Goal: Information Seeking & Learning: Learn about a topic

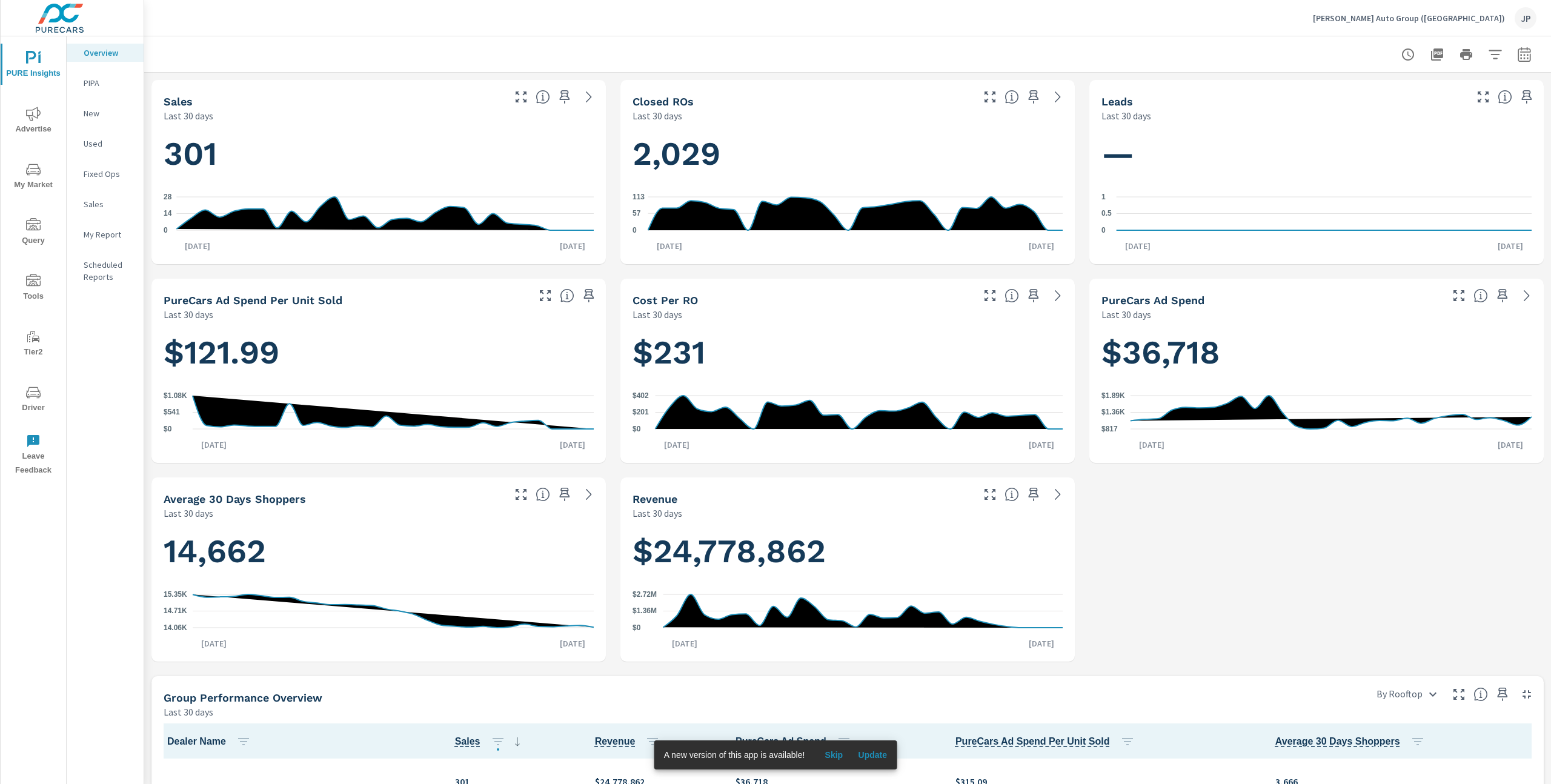
click at [1468, 16] on p "Dimmitt Auto Group (FL)" at bounding box center [1409, 18] width 192 height 11
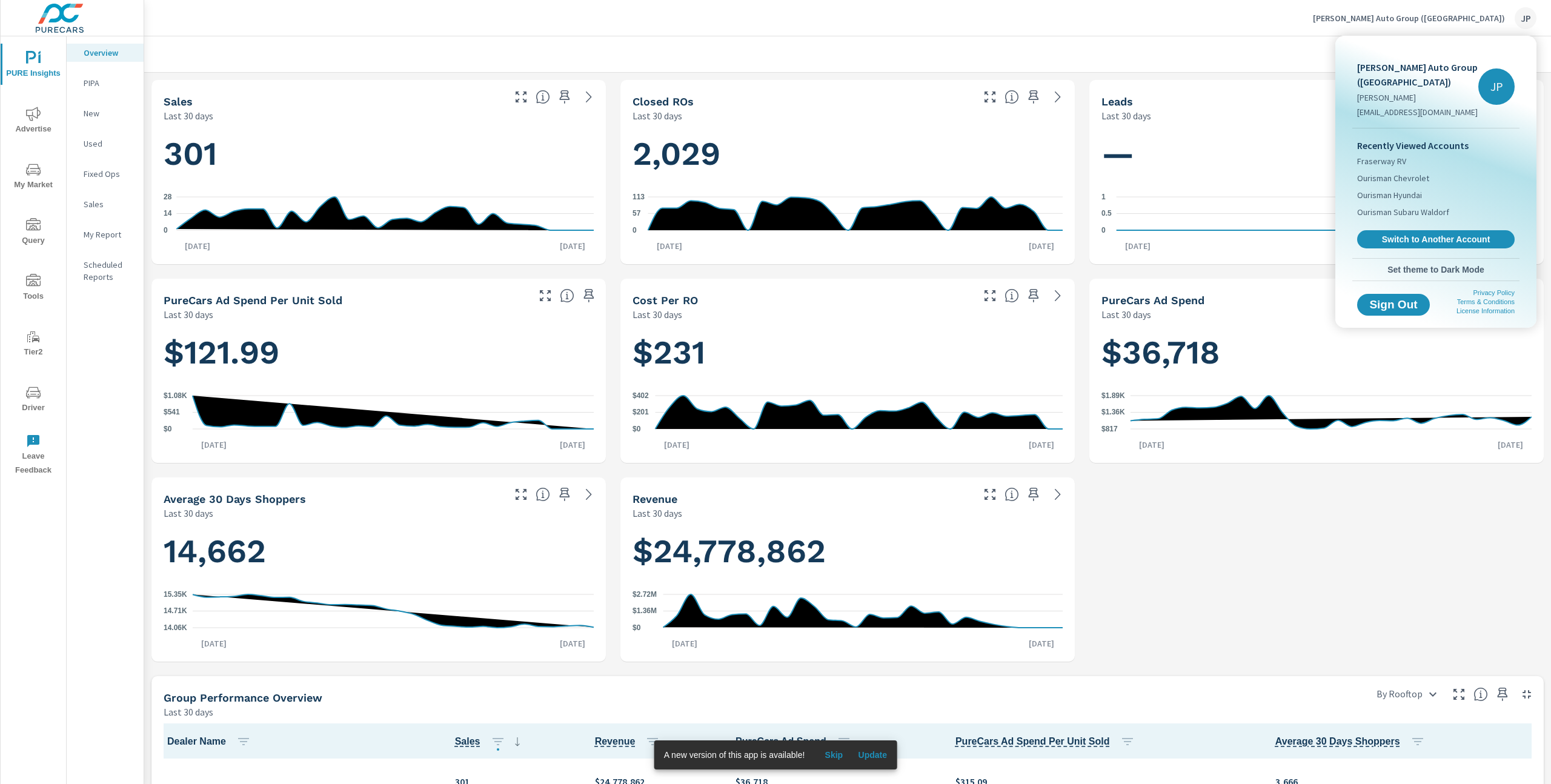
click at [1230, 49] on div at bounding box center [775, 392] width 1551 height 784
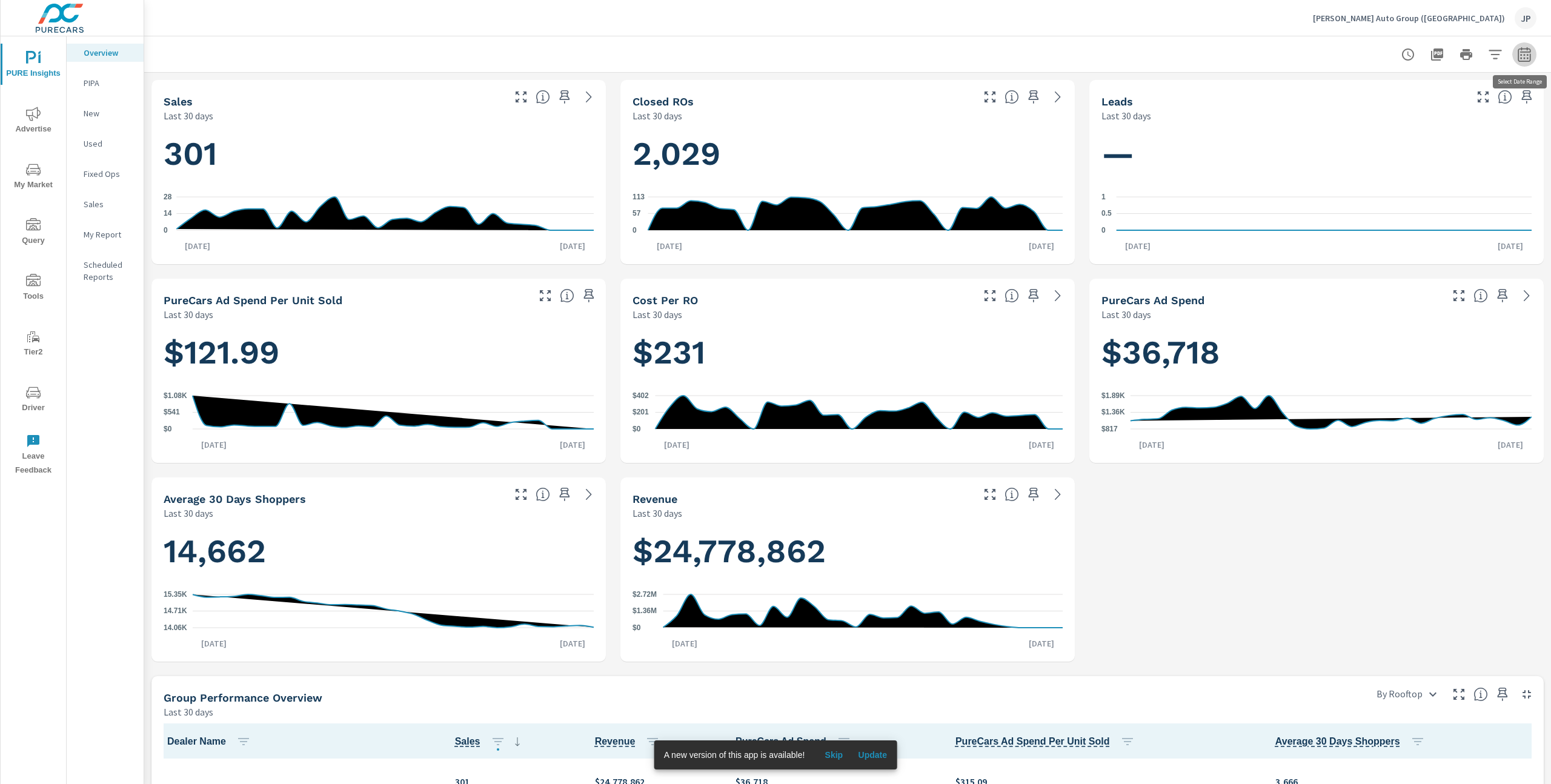
click at [1532, 56] on button "button" at bounding box center [1524, 54] width 24 height 24
select select "Last 30 days"
click at [1397, 138] on p "+ Add comparison" at bounding box center [1440, 137] width 156 height 15
select select "Previous period"
click at [1398, 196] on button "Apply" at bounding box center [1401, 205] width 75 height 31
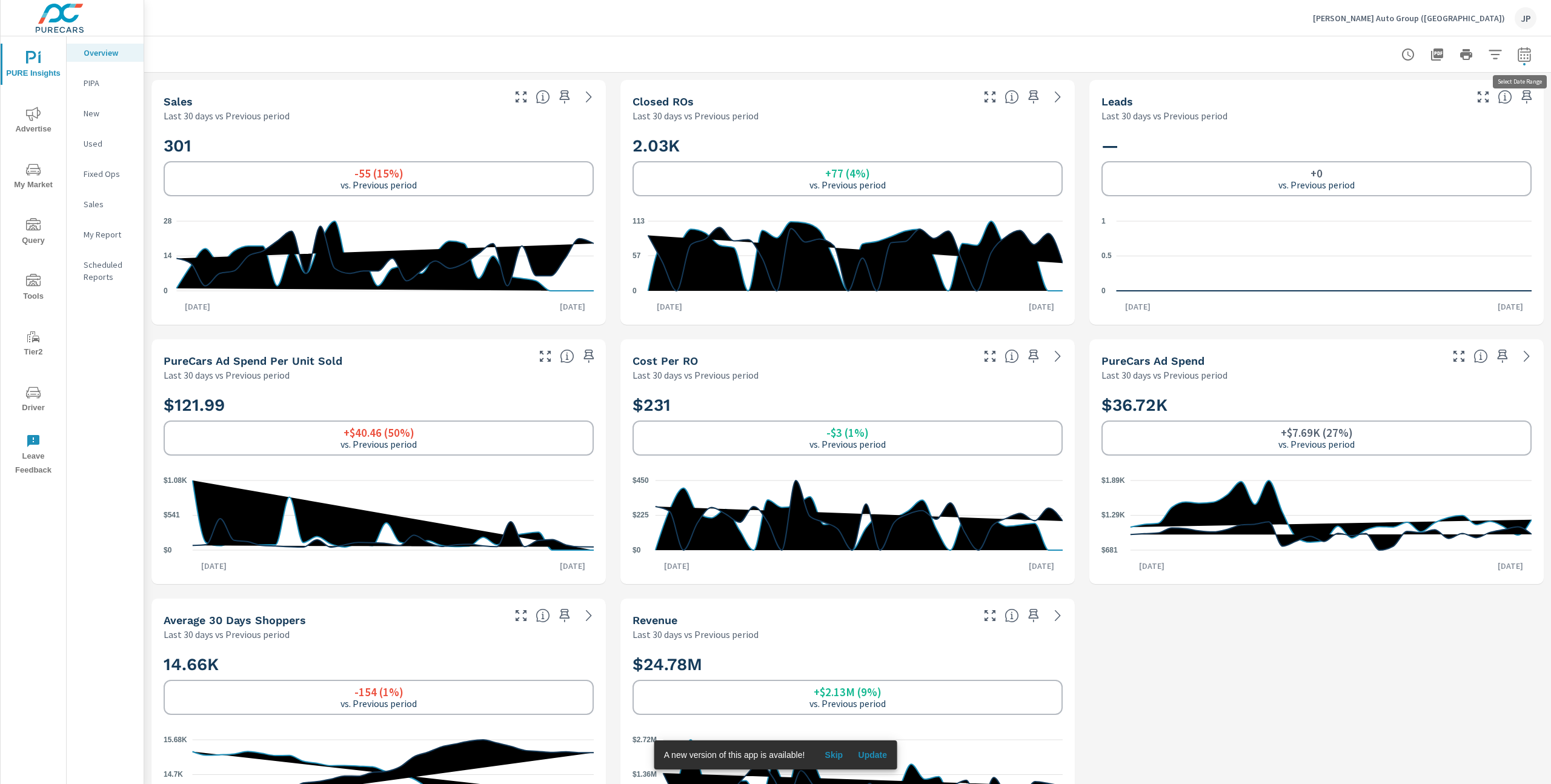
click at [1519, 58] on icon "button" at bounding box center [1524, 54] width 13 height 15
select select "Last 30 days"
select select "Previous period"
click at [1470, 106] on select "Custom Yesterday Last week Last 7 days Last 14 days Last 30 days Last 45 days L…" at bounding box center [1427, 105] width 121 height 24
select select "custom"
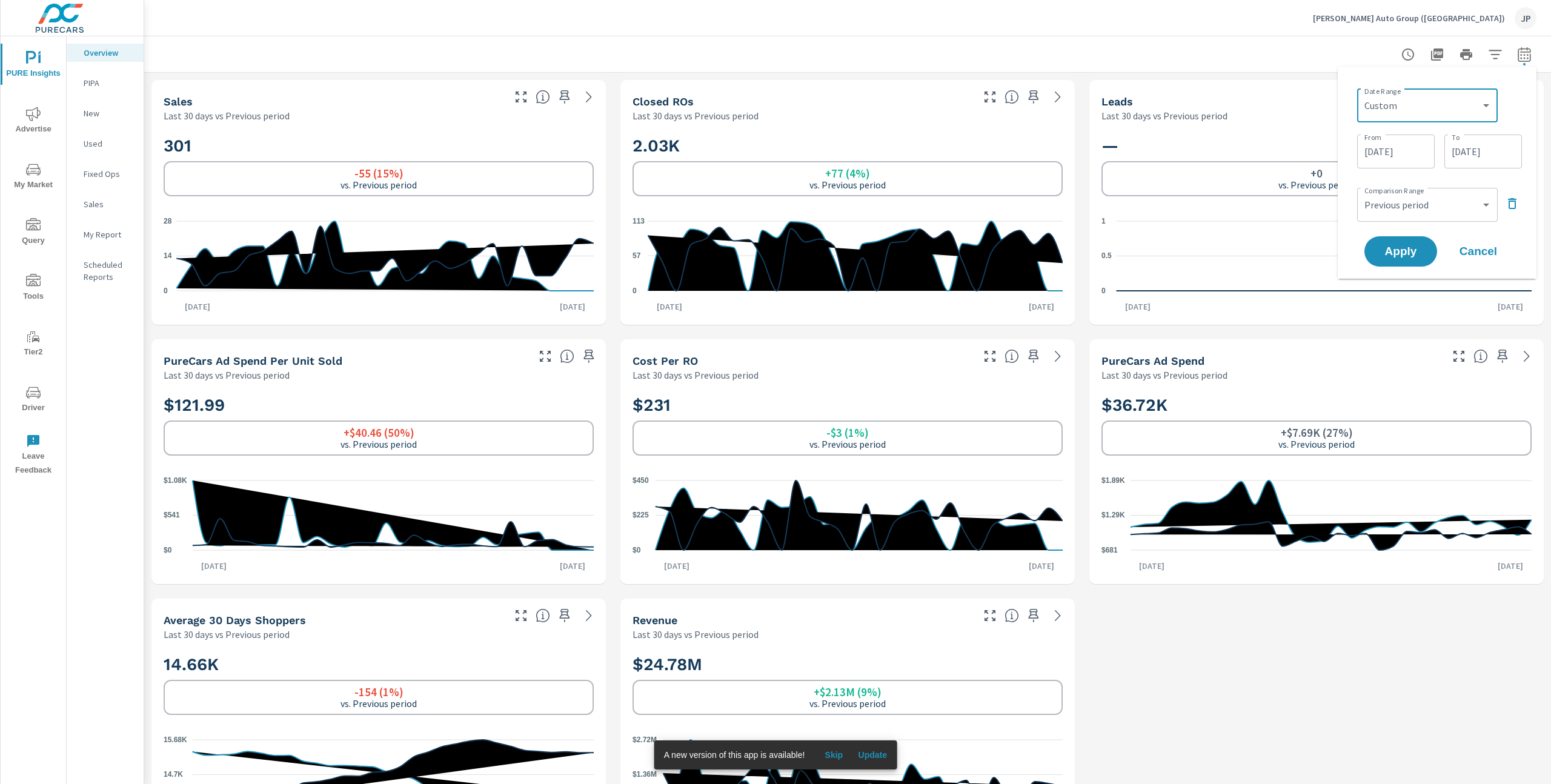
click at [1406, 154] on input "07/20/2025" at bounding box center [1396, 151] width 68 height 24
click at [1412, 184] on icon "button" at bounding box center [1413, 184] width 6 height 5
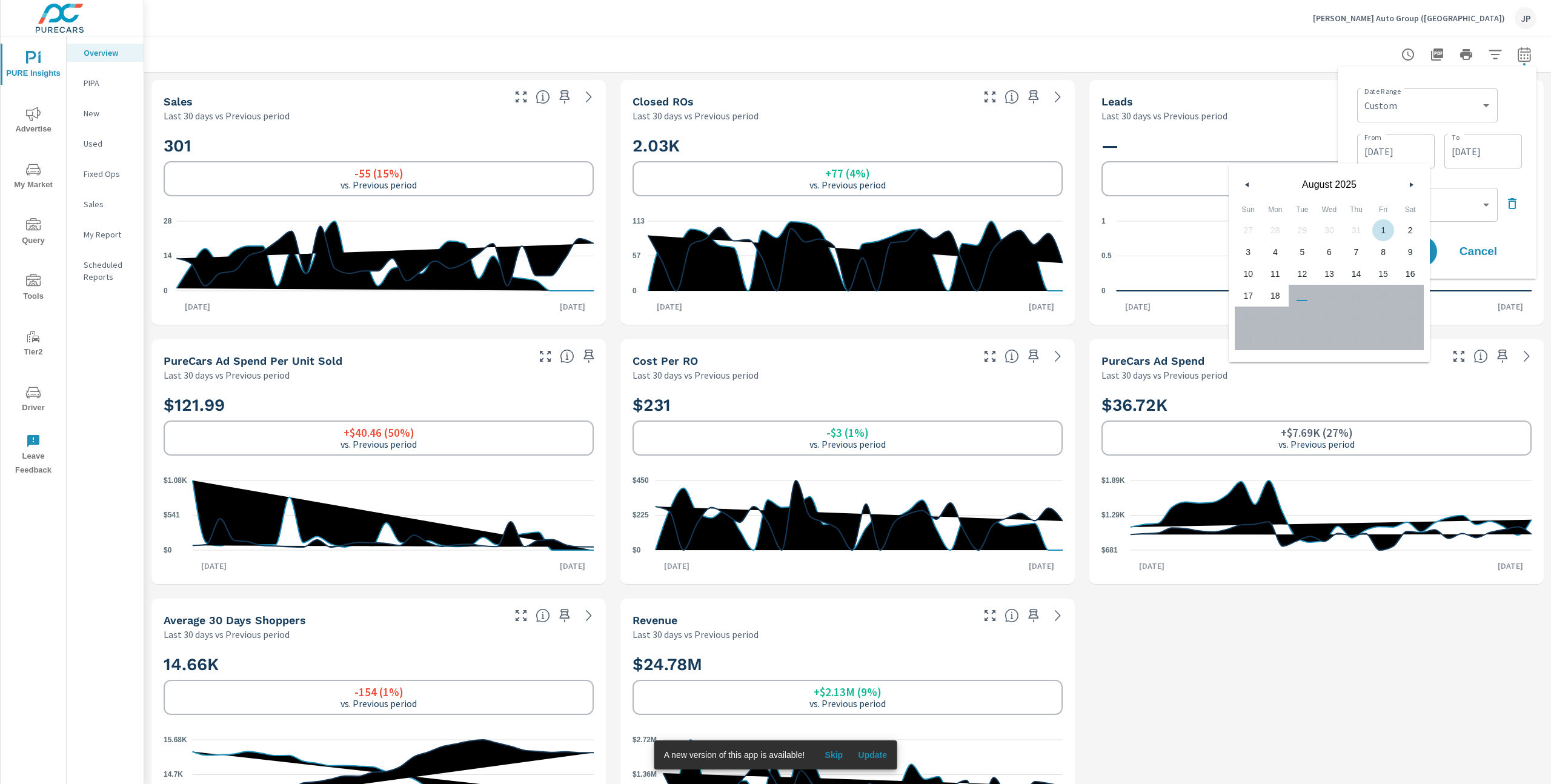
click at [1386, 228] on span "1" at bounding box center [1384, 230] width 27 height 16
click at [1272, 296] on span "18" at bounding box center [1276, 295] width 27 height 16
click at [1387, 230] on span "1" at bounding box center [1384, 230] width 27 height 16
type input "08/01/2025"
click at [1523, 103] on div "Date Range Custom Yesterday Last week Last 7 days Last 14 days Last 30 days Las…" at bounding box center [1438, 172] width 179 height 193
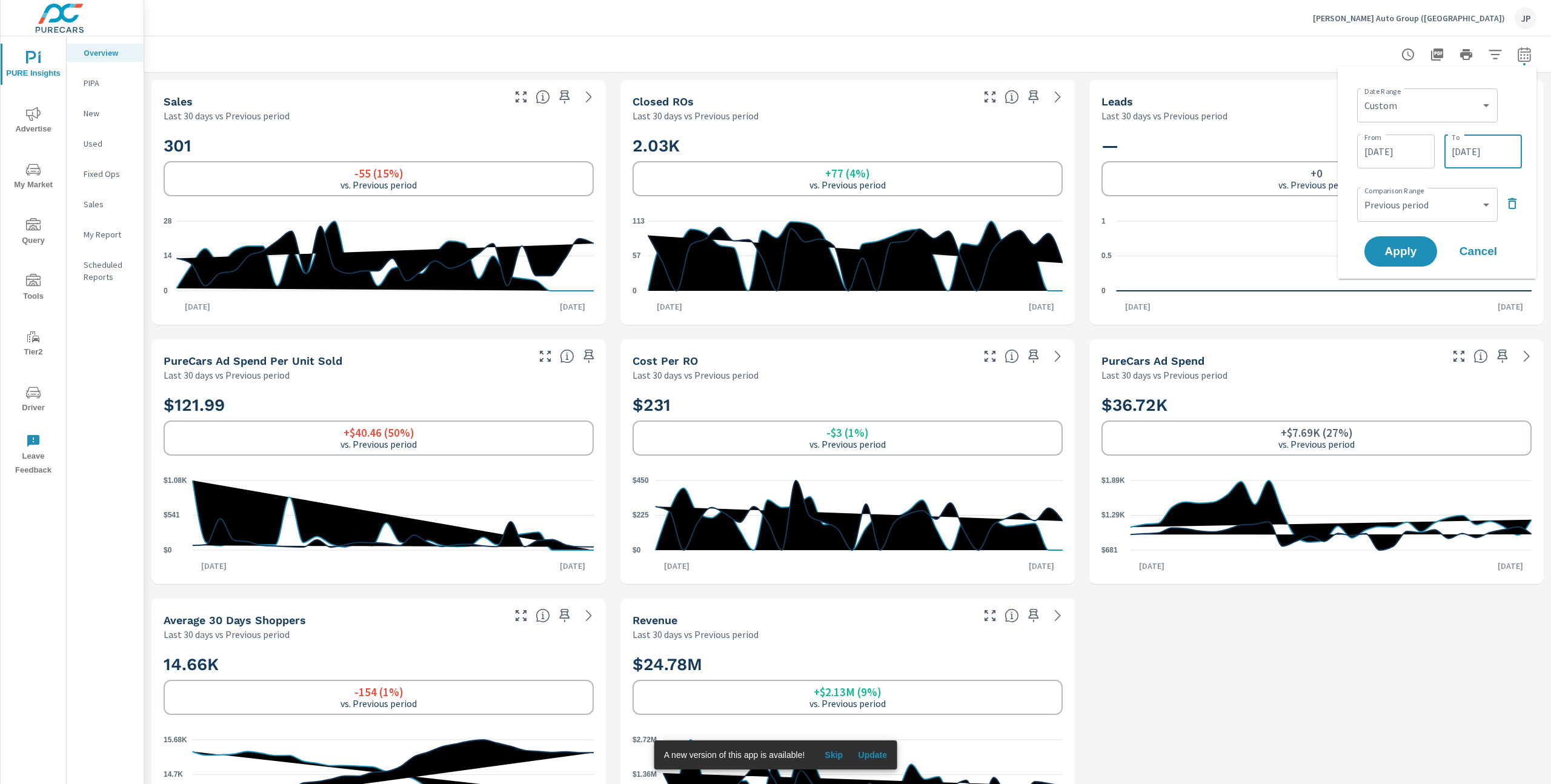
click at [1486, 148] on input "08/18/2025" at bounding box center [1483, 151] width 68 height 24
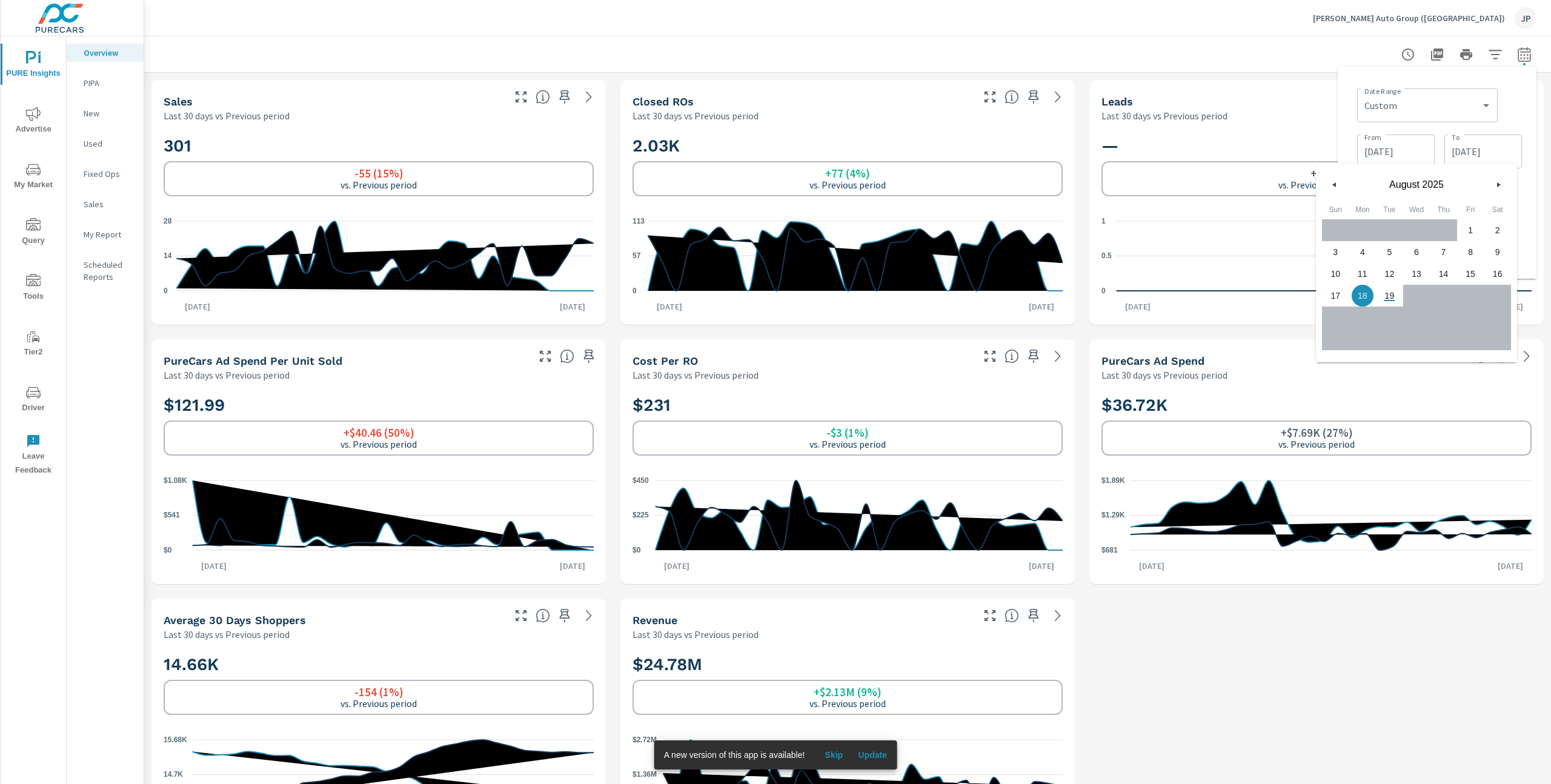
click at [1511, 108] on div "Date Range Custom Yesterday Last week Last 7 days Last 14 days Last 30 days Las…" at bounding box center [1439, 103] width 165 height 41
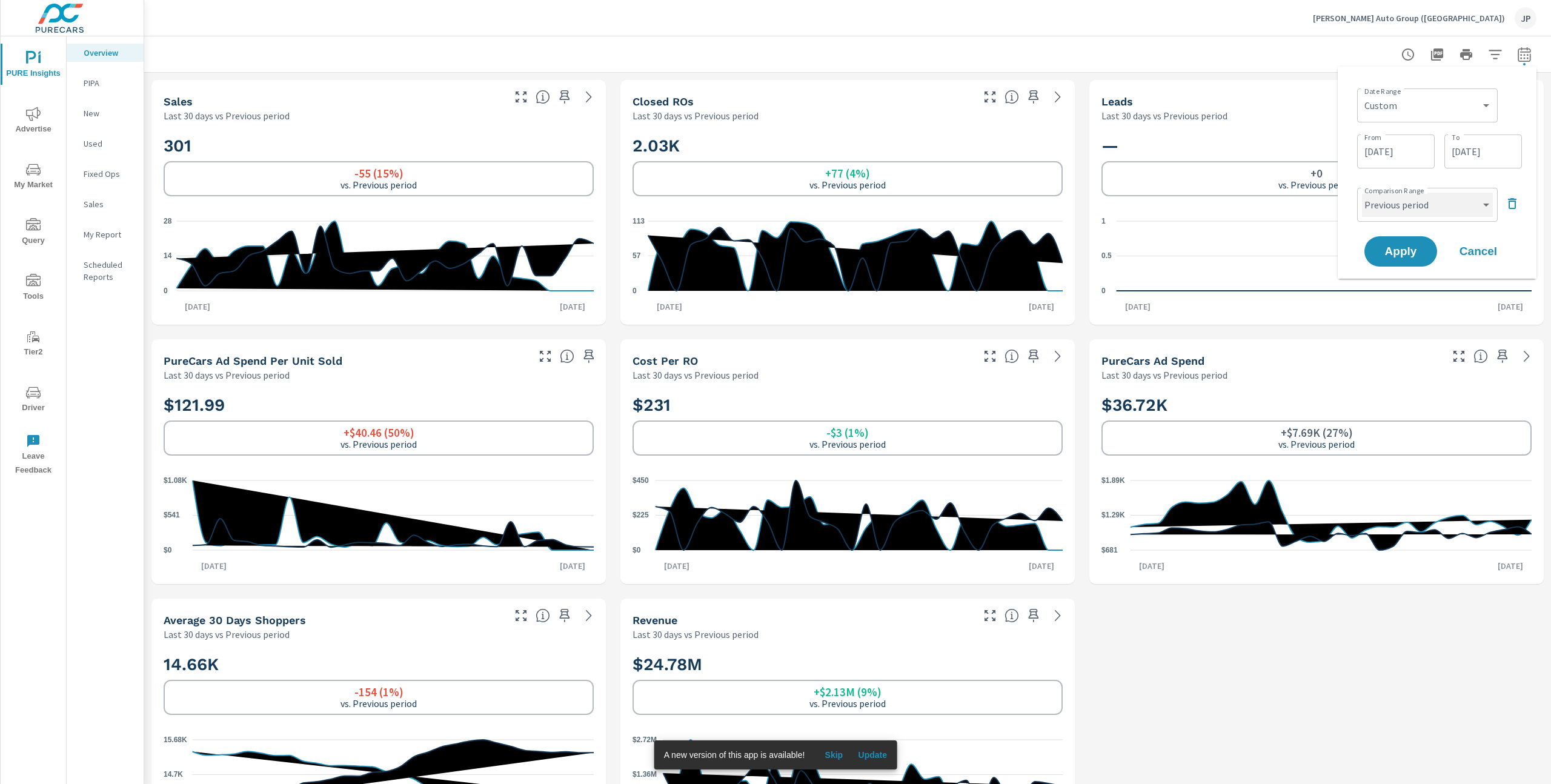
click at [1438, 203] on select "Custom Previous period Previous month Previous year" at bounding box center [1427, 205] width 131 height 24
select select "custom"
click at [1389, 257] on input "07/14/2025" at bounding box center [1396, 251] width 68 height 24
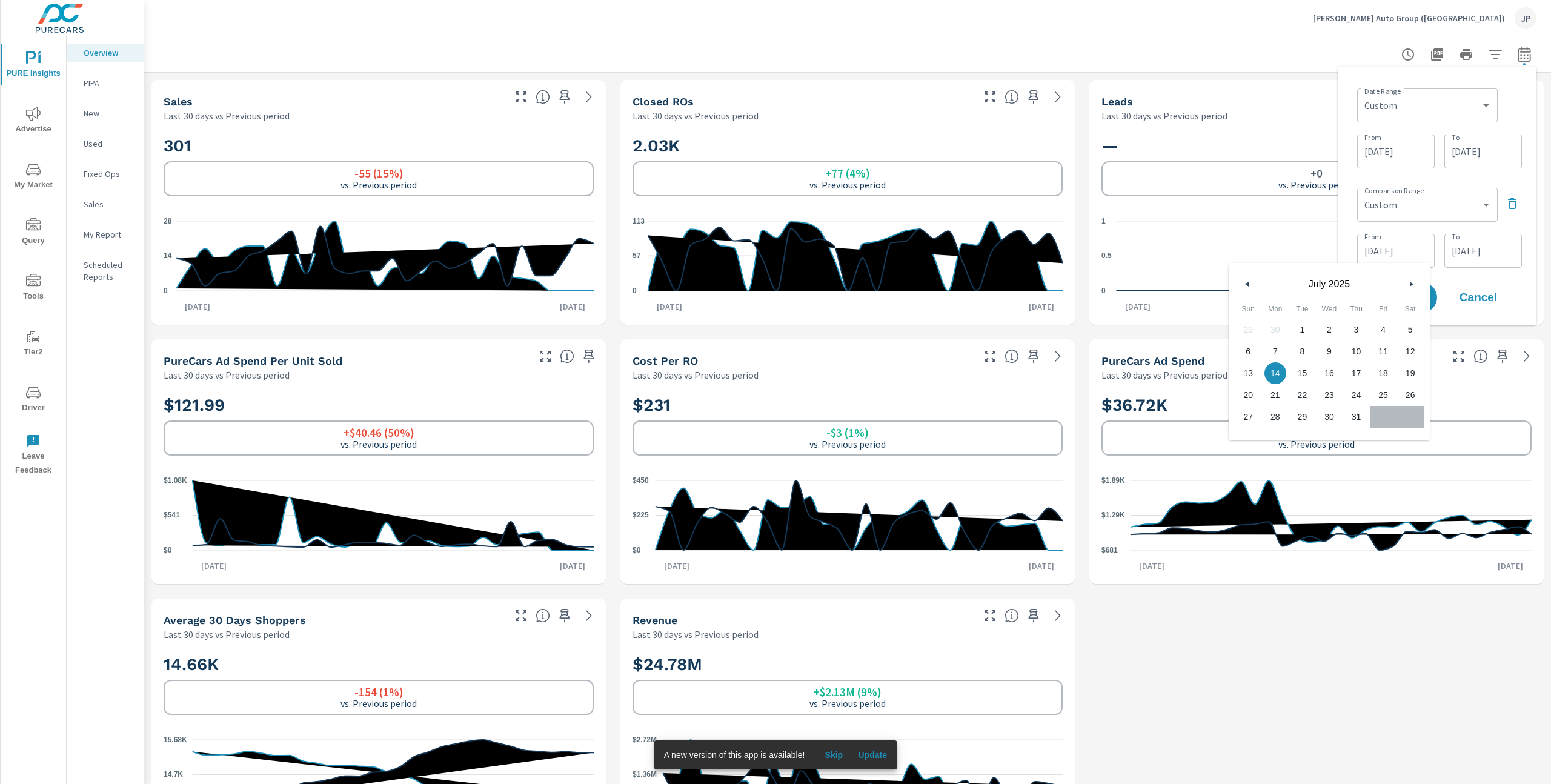
click at [1304, 330] on span "1" at bounding box center [1302, 329] width 27 height 16
type input "07/01/2025"
click at [1468, 247] on input "07/31/2025" at bounding box center [1483, 251] width 68 height 24
click at [1471, 371] on span "18" at bounding box center [1471, 372] width 27 height 16
type input "07/18/2025"
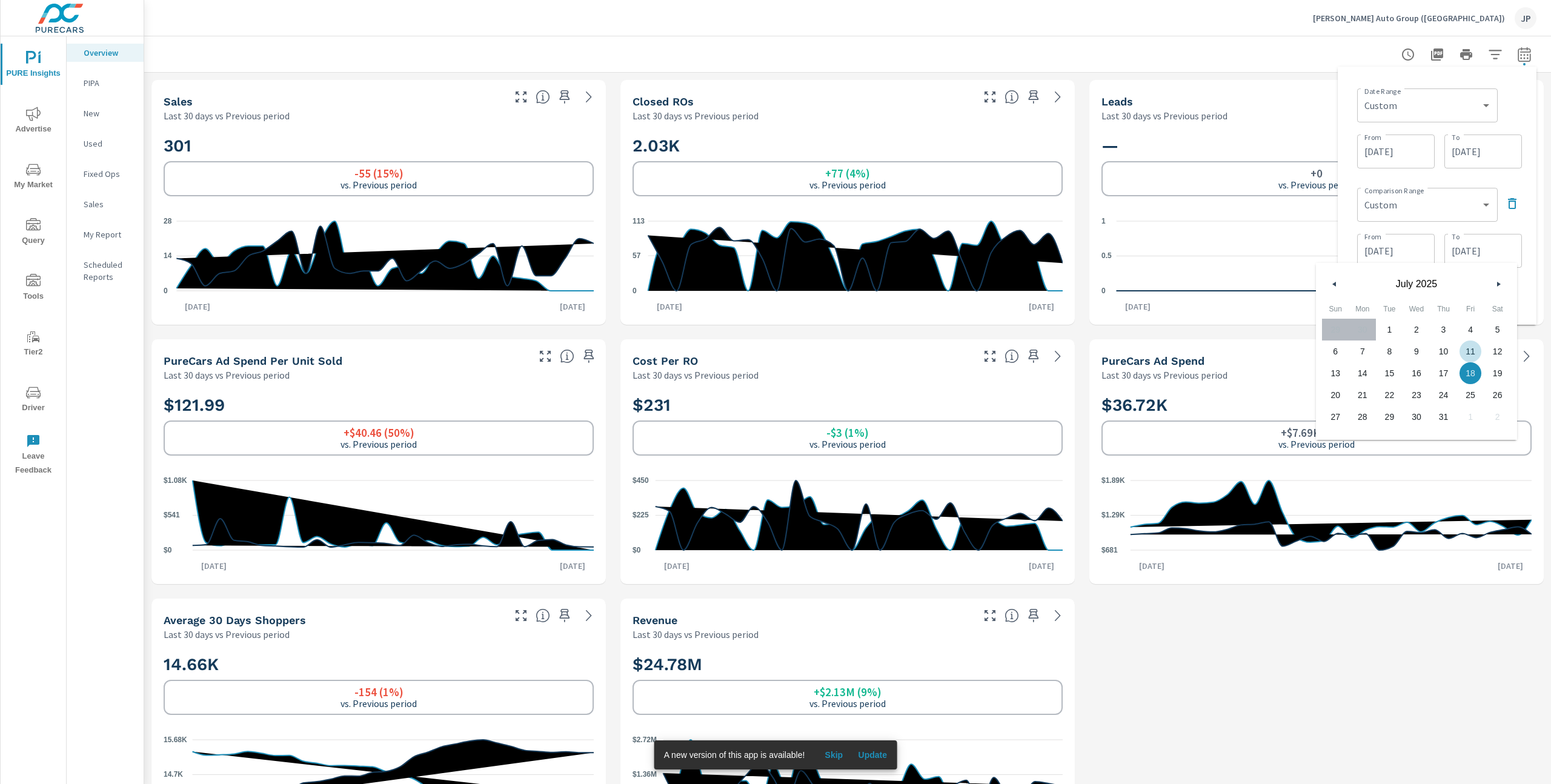
click at [1522, 113] on div "Date Range Custom Yesterday Last week Last 7 days Last 14 days Last 30 days Las…" at bounding box center [1438, 195] width 179 height 239
click at [1389, 299] on span "Apply" at bounding box center [1401, 297] width 49 height 12
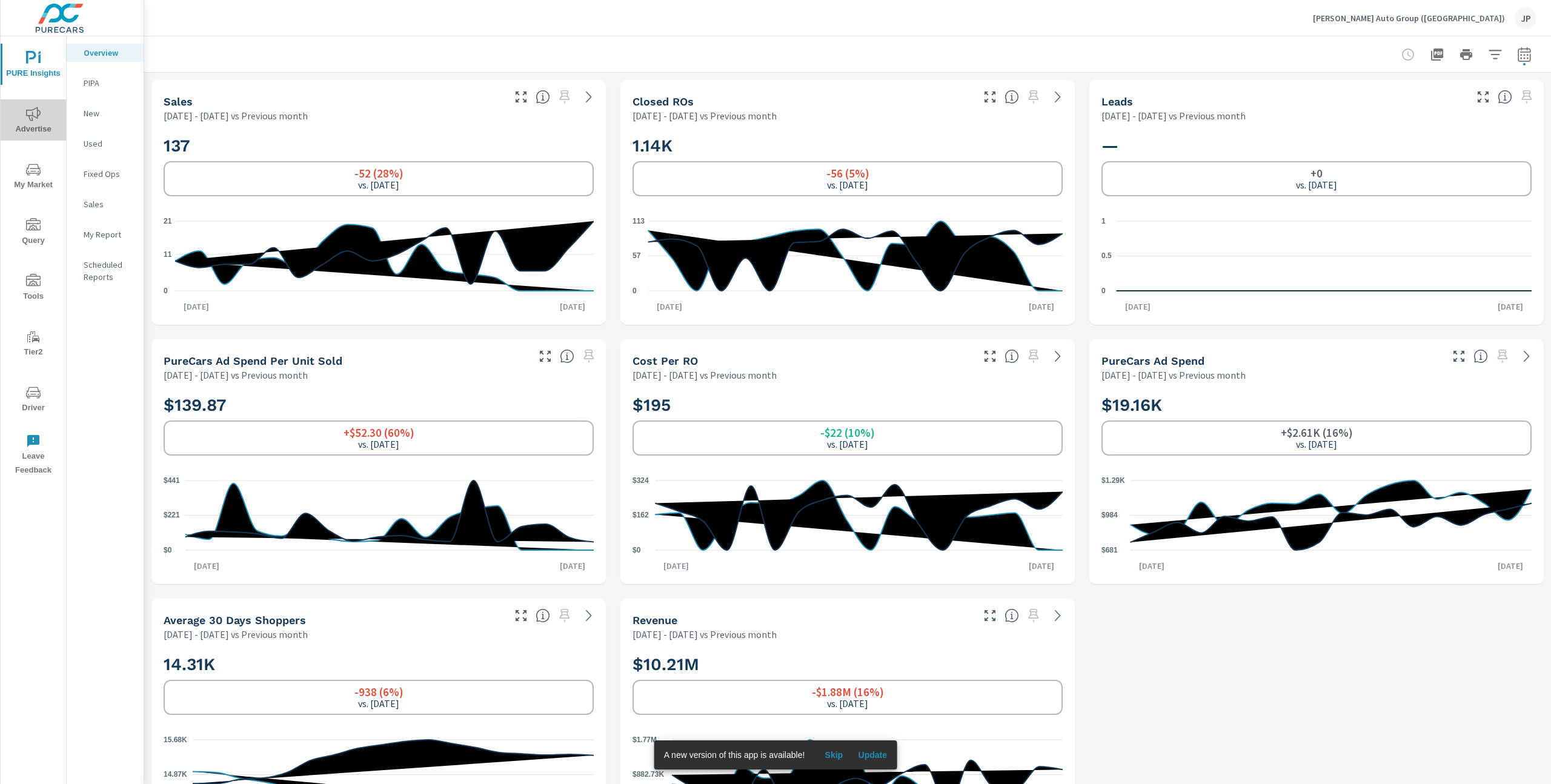
click at [33, 119] on icon "nav menu" at bounding box center [33, 114] width 15 height 15
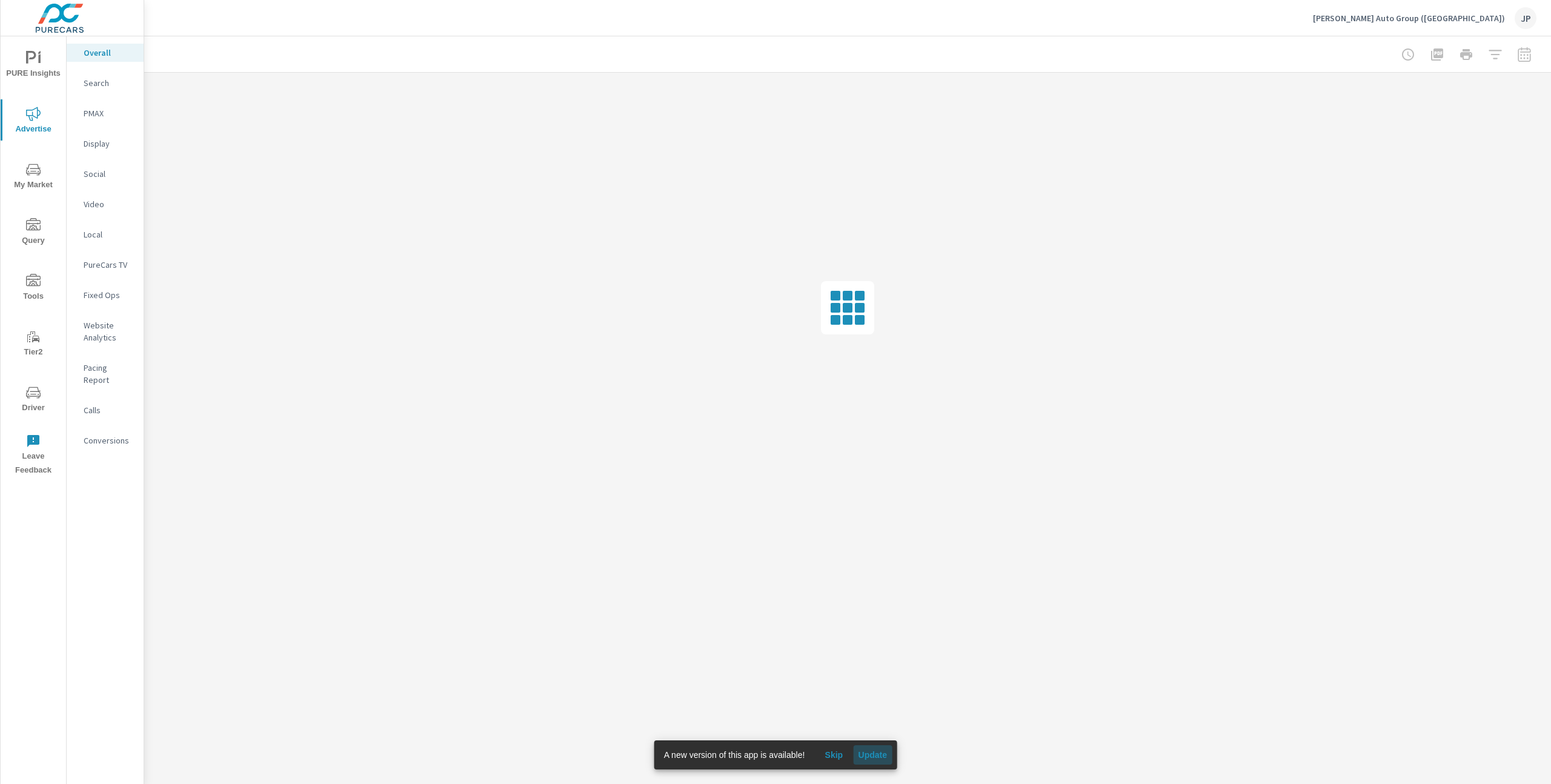
click at [878, 756] on span "Update" at bounding box center [873, 755] width 29 height 11
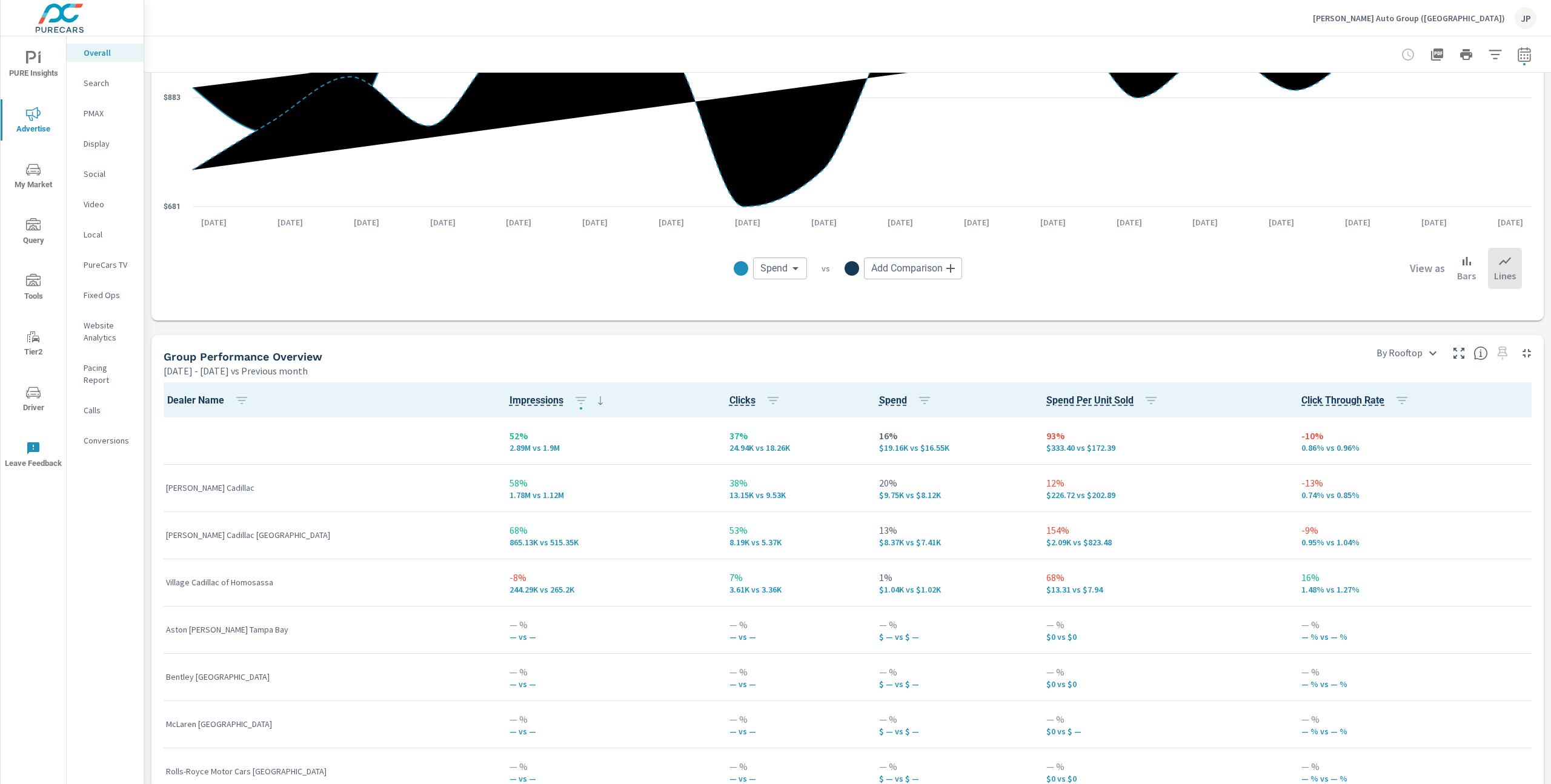
scroll to position [1431, 0]
click at [1522, 53] on icon "button" at bounding box center [1524, 55] width 15 height 15
click at [1407, 210] on select "Custom Previous period Previous month Previous year" at bounding box center [1427, 205] width 131 height 24
select select "custom"
click at [1406, 300] on span "Apply" at bounding box center [1401, 297] width 49 height 12
